Goal: Task Accomplishment & Management: Use online tool/utility

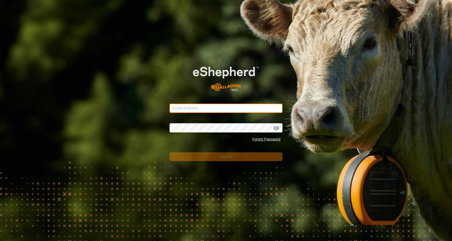
click at [222, 110] on input "Email Address" at bounding box center [226, 108] width 113 height 9
type input "[EMAIL_ADDRESS][DOMAIN_NAME]"
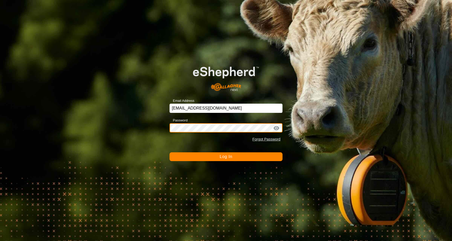
click at [170, 153] on button "Log In" at bounding box center [226, 157] width 113 height 9
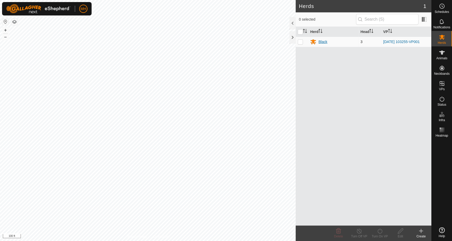
click at [321, 40] on div "Black" at bounding box center [322, 41] width 9 height 5
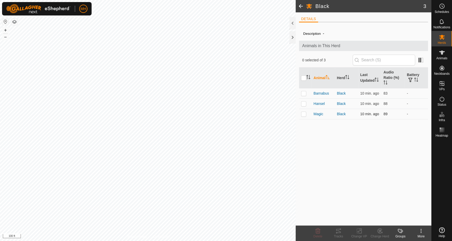
click at [306, 114] on p-checkbox at bounding box center [303, 114] width 5 height 4
checkbox input "true"
click at [339, 231] on icon at bounding box center [338, 231] width 6 height 6
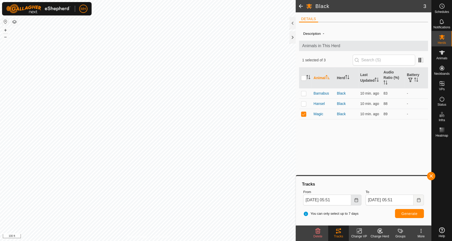
click at [356, 200] on icon "Choose Date" at bounding box center [356, 200] width 4 height 4
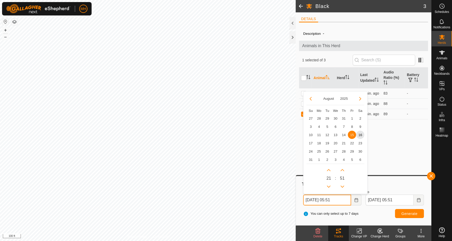
type input "[DATE] 19:51"
click at [430, 176] on button "button" at bounding box center [431, 176] width 8 height 8
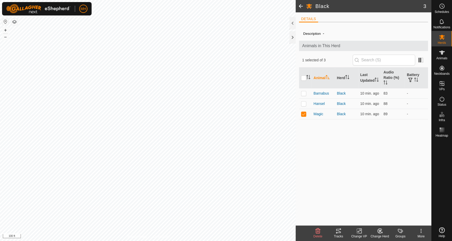
click at [339, 231] on icon at bounding box center [338, 231] width 5 height 4
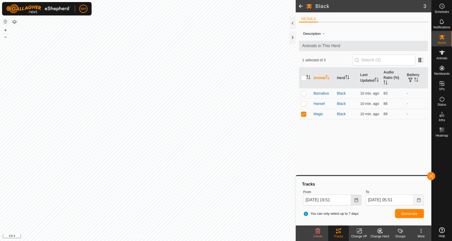
click at [357, 199] on icon "Choose Date" at bounding box center [356, 200] width 3 height 4
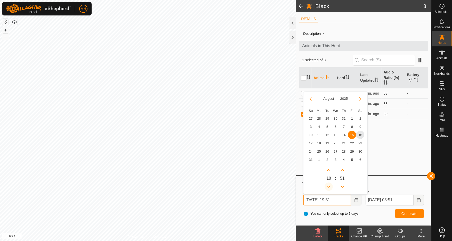
click at [327, 186] on button "Previous Hour" at bounding box center [329, 187] width 8 height 8
click at [330, 185] on button "Previous Hour" at bounding box center [329, 187] width 8 height 8
click at [330, 185] on icon "Previous Hour" at bounding box center [329, 187] width 4 height 4
click at [330, 186] on icon "Previous Hour" at bounding box center [329, 187] width 4 height 4
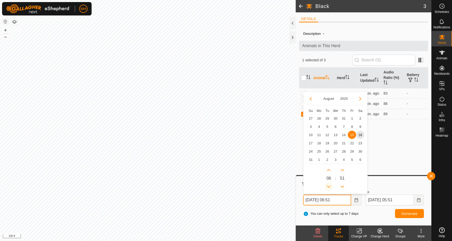
click at [330, 186] on button "Previous Hour" at bounding box center [329, 187] width 8 height 8
click at [330, 186] on span "Previous Hour" at bounding box center [330, 186] width 0 height 0
click at [330, 186] on button "Previous Hour" at bounding box center [329, 187] width 8 height 8
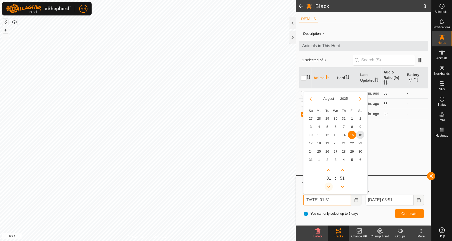
click at [330, 186] on button "Previous Hour" at bounding box center [329, 187] width 8 height 8
click at [360, 134] on span "16" at bounding box center [360, 135] width 8 height 8
type input "[DATE] 00:51"
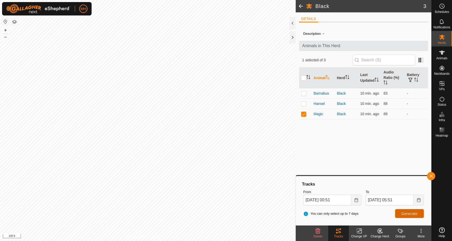
click at [406, 212] on span "Generate" at bounding box center [410, 214] width 16 height 4
click at [305, 113] on p-checkbox at bounding box center [303, 114] width 5 height 4
checkbox input "false"
click at [304, 103] on p-checkbox at bounding box center [303, 104] width 5 height 4
click at [410, 215] on span "Generate" at bounding box center [410, 214] width 16 height 4
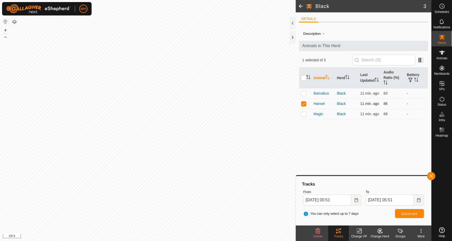
click at [305, 102] on p-checkbox at bounding box center [303, 104] width 5 height 4
checkbox input "false"
click at [304, 93] on p-checkbox at bounding box center [303, 93] width 5 height 4
checkbox input "true"
click at [409, 214] on span "Generate" at bounding box center [410, 214] width 16 height 4
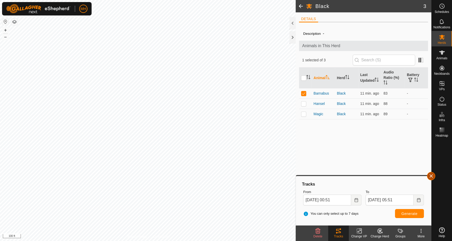
click at [433, 177] on button "button" at bounding box center [431, 176] width 8 height 8
